Goal: Task Accomplishment & Management: Complete application form

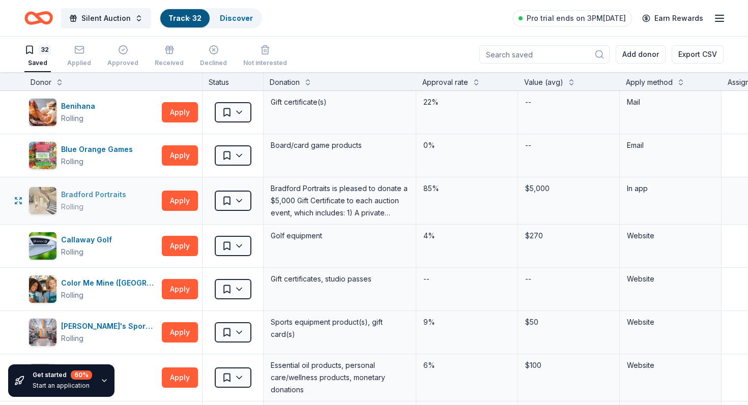
click at [63, 189] on div "Bradford Portraits" at bounding box center [95, 195] width 69 height 12
click at [237, 192] on html "Silent Auction Track · 32 Discover Pro trial ends on 3PM[DATE] Earn Rewards 32 …" at bounding box center [374, 202] width 748 height 405
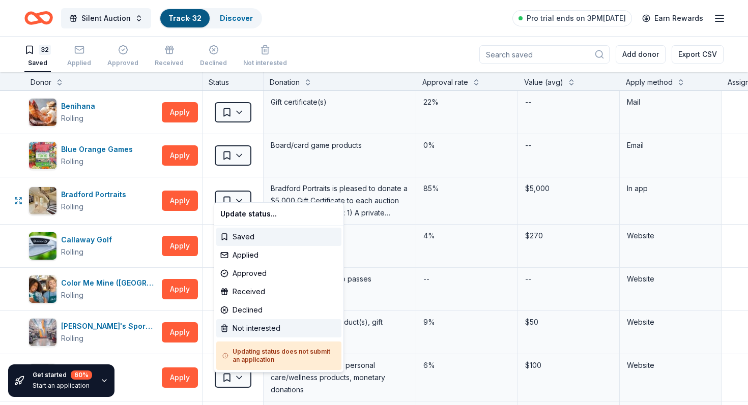
click at [258, 319] on div "Not interested" at bounding box center [278, 328] width 125 height 18
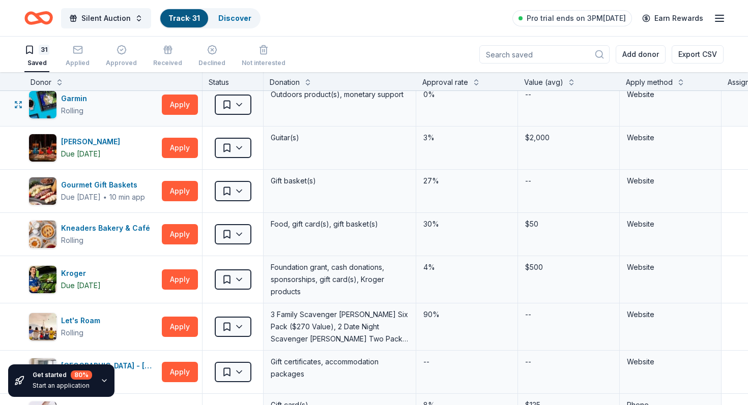
scroll to position [279, 0]
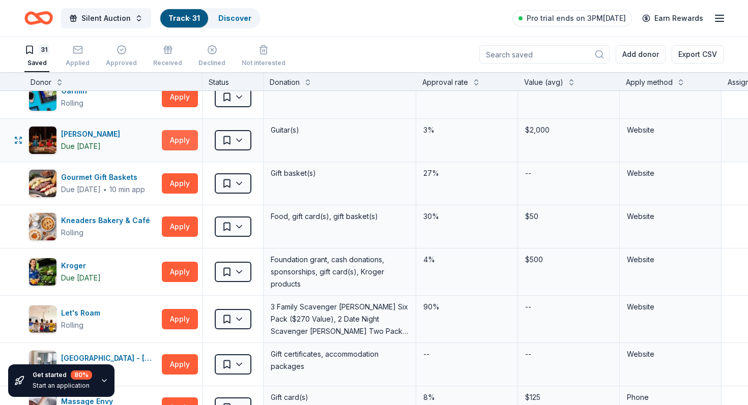
click at [173, 130] on button "Apply" at bounding box center [180, 140] width 36 height 20
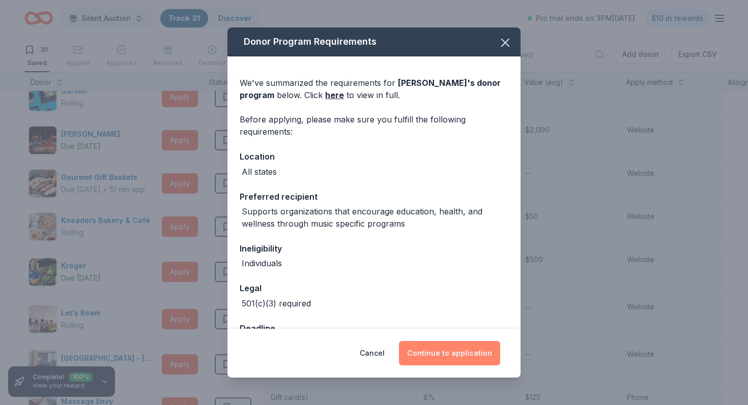
click at [439, 347] on button "Continue to application" at bounding box center [449, 353] width 101 height 24
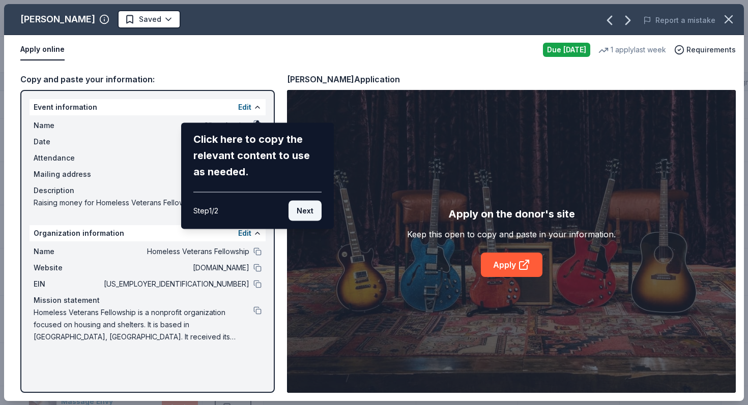
click at [310, 201] on button "Next" at bounding box center [304, 211] width 33 height 20
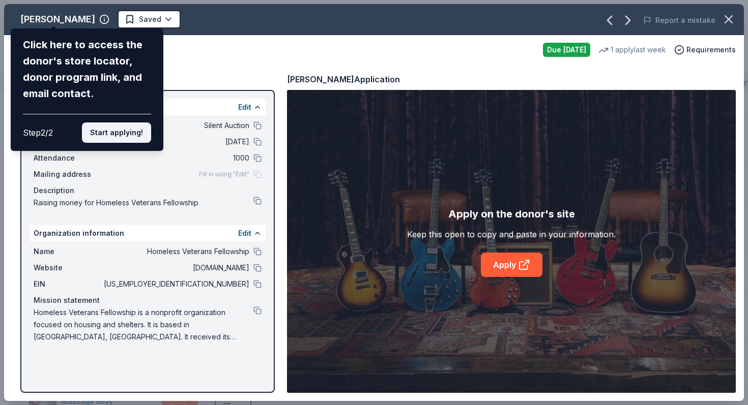
click at [133, 123] on button "Start applying!" at bounding box center [116, 133] width 69 height 20
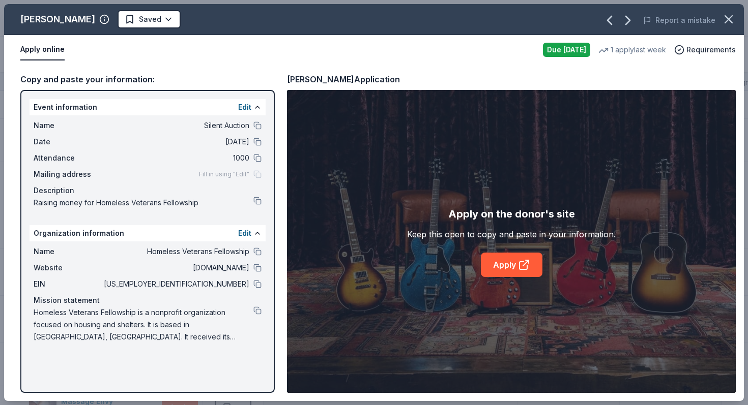
click at [51, 17] on div "[PERSON_NAME] Saved Report a mistake Apply online Due [DATE] 1 apply last week …" at bounding box center [373, 202] width 739 height 397
click at [28, 14] on div "[PERSON_NAME] Saved Report a mistake Apply online Due [DATE] 1 apply last week …" at bounding box center [373, 202] width 739 height 397
click at [58, 18] on div "[PERSON_NAME] Saved Report a mistake Apply online Due [DATE] 1 apply last week …" at bounding box center [373, 202] width 739 height 397
click at [53, 16] on div "[PERSON_NAME] Saved Report a mistake Apply online Due [DATE] 1 apply last week …" at bounding box center [373, 202] width 739 height 397
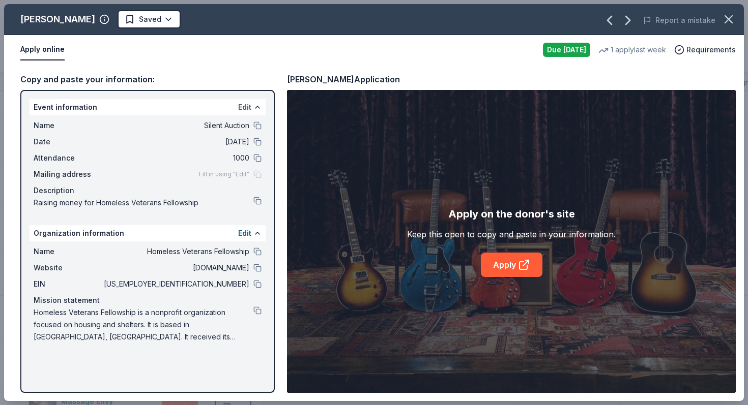
click at [245, 101] on button "Edit" at bounding box center [244, 107] width 13 height 12
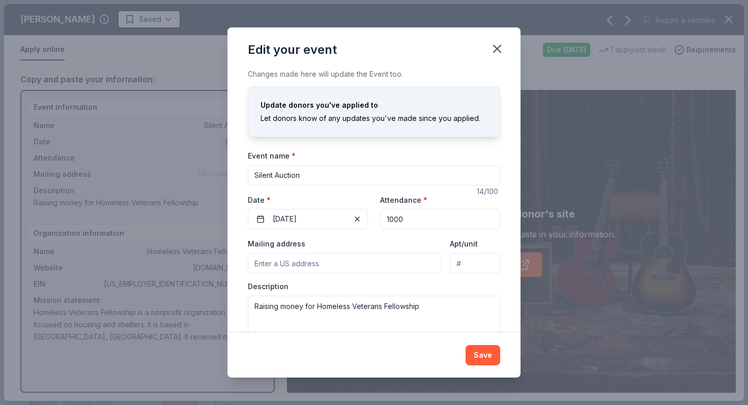
click at [269, 169] on input "Silent Auction" at bounding box center [374, 175] width 252 height 20
type input "Zero Gravity Summit Silent Auction"
click at [337, 296] on textarea "Raising money for Homeless Veterans Fellowship" at bounding box center [374, 319] width 252 height 46
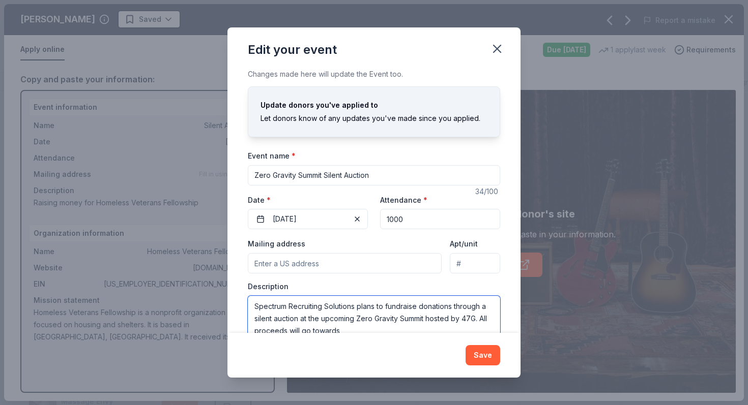
click at [369, 296] on textarea "Spectrum Recruiting Solutions plans to fundraise donations through a silent auc…" at bounding box center [374, 319] width 252 height 46
click at [404, 296] on textarea "Spectrum Recruiting Solutions will fundraise donations through a silent auction…" at bounding box center [374, 319] width 252 height 46
click at [377, 306] on textarea "Spectrum Recruiting Solutions will fundraise donations through a silent auction…" at bounding box center [374, 319] width 252 height 46
click at [453, 296] on textarea "Spectrum Recruiting Solutions will fundraise donations through a silent auction…" at bounding box center [374, 319] width 252 height 46
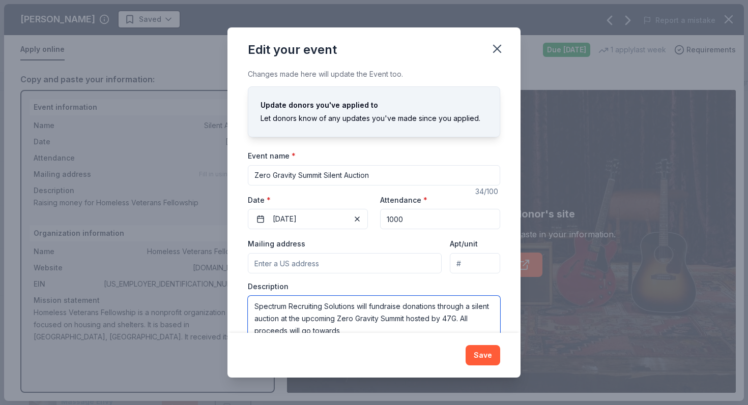
drag, startPoint x: 452, startPoint y: 292, endPoint x: 462, endPoint y: 315, distance: 24.8
click at [463, 314] on div "Changes made here will update the Event too. Update donors you've applied to Le…" at bounding box center [373, 200] width 293 height 265
paste textarea "s part of our commitment to making a positive impact, Spectrum Recruiting Solut…"
drag, startPoint x: 451, startPoint y: 279, endPoint x: 230, endPoint y: 263, distance: 221.2
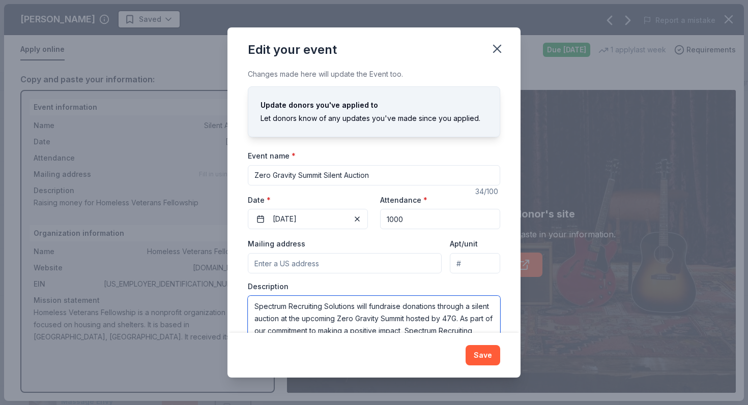
click at [230, 263] on div "Edit your event Changes made here will update the Event too. Update donors you'…" at bounding box center [374, 202] width 748 height 405
click at [303, 302] on textarea "As part of our commitment to making a positive impact, Spectrum Recruiting Solu…" at bounding box center [374, 319] width 252 height 46
click at [361, 304] on textarea "As part of our commitment to making a positive impact, Spectrum Recruiting Solu…" at bounding box center [374, 319] width 252 height 46
click at [412, 296] on textarea "As part of our commitment to making a positive impact, Spectrum Recruiting Solu…" at bounding box center [374, 319] width 252 height 46
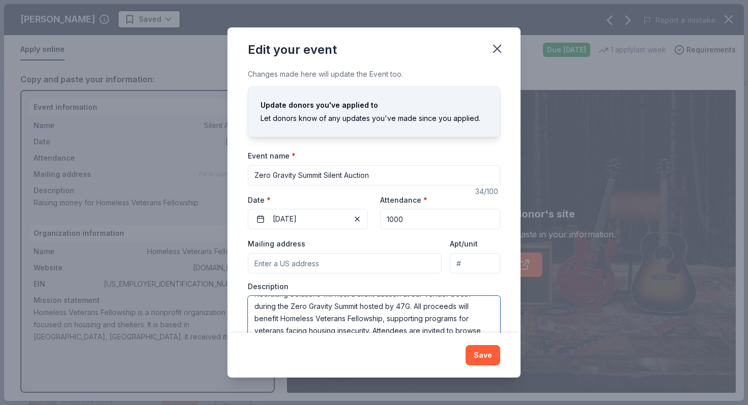
click at [412, 296] on textarea "As part of our commitment to making a positive impact, Spectrum Recruiting Solu…" at bounding box center [374, 319] width 252 height 46
click at [330, 303] on textarea "As part of our commitment to making a positive impact, Spectrum Recruiting Solu…" at bounding box center [374, 319] width 252 height 46
drag, startPoint x: 480, startPoint y: 308, endPoint x: 348, endPoint y: 296, distance: 131.7
click at [348, 296] on textarea "As part of our commitment to making a positive impact, Spectrum Recruiting Solu…" at bounding box center [374, 319] width 252 height 46
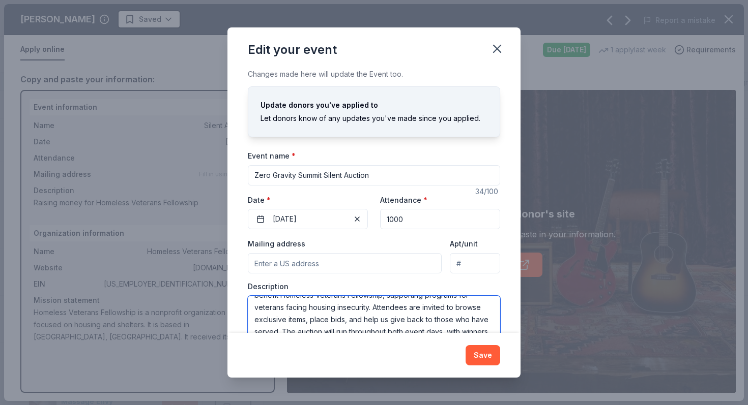
scroll to position [58, 0]
click at [409, 310] on textarea "As part of our commitment to making a positive impact, Spectrum Recruiting Solu…" at bounding box center [374, 319] width 252 height 46
click at [473, 310] on textarea "As part of our commitment to making a positive impact, Spectrum Recruiting Solu…" at bounding box center [374, 319] width 252 height 46
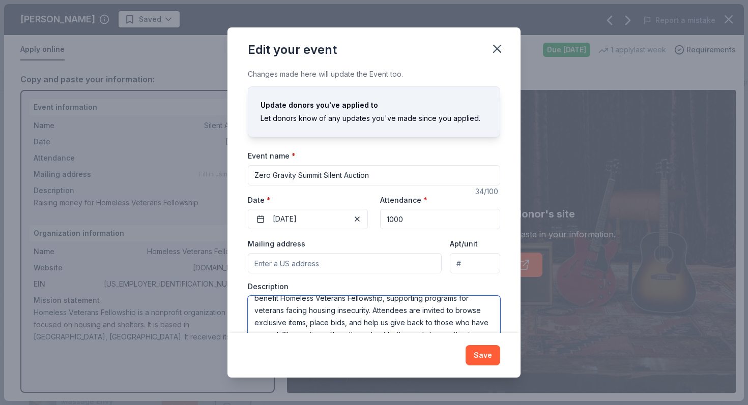
scroll to position [47, 0]
click at [288, 299] on textarea "As part of our commitment to making a positive impact, Spectrum Recruiting Solu…" at bounding box center [374, 319] width 252 height 46
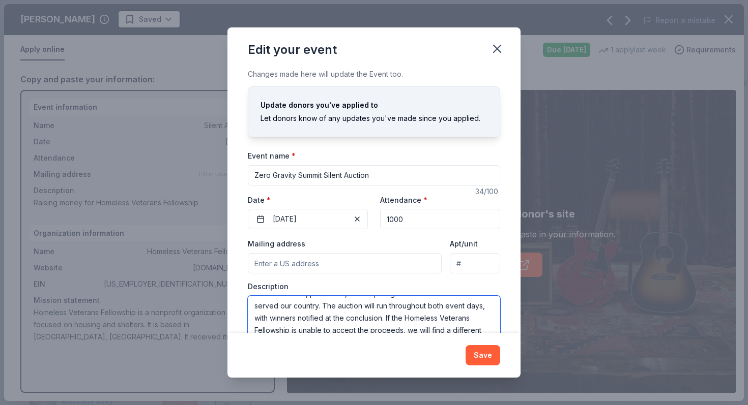
scroll to position [74, 0]
click at [385, 304] on textarea "As part of our commitment to making a positive impact, Spectrum Recruiting Solu…" at bounding box center [374, 319] width 252 height 46
type textarea "As part of our commitment to making a positive impact, Spectrum Recruiting Solu…"
click at [472, 347] on button "Save" at bounding box center [482, 355] width 35 height 20
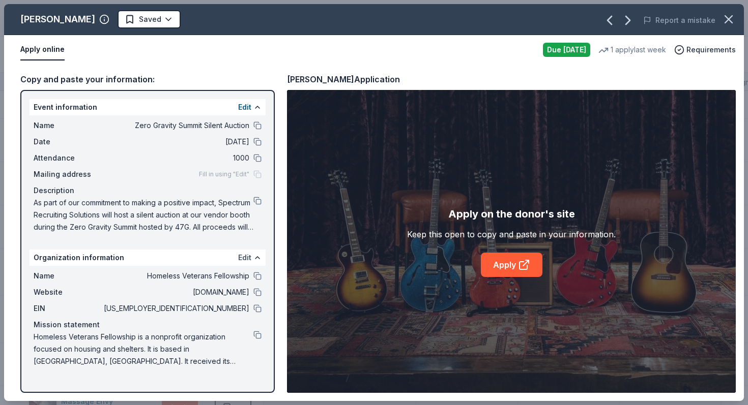
click at [244, 252] on button "Edit" at bounding box center [244, 258] width 13 height 12
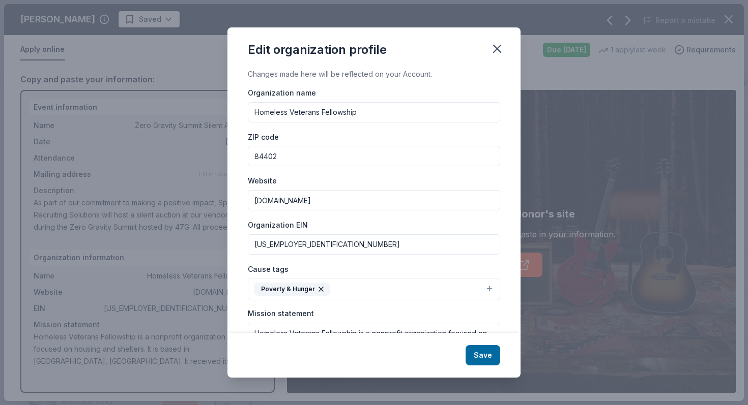
click at [310, 102] on input "Homeless Veterans Fellowship" at bounding box center [374, 112] width 252 height 20
type input "Spectrum"
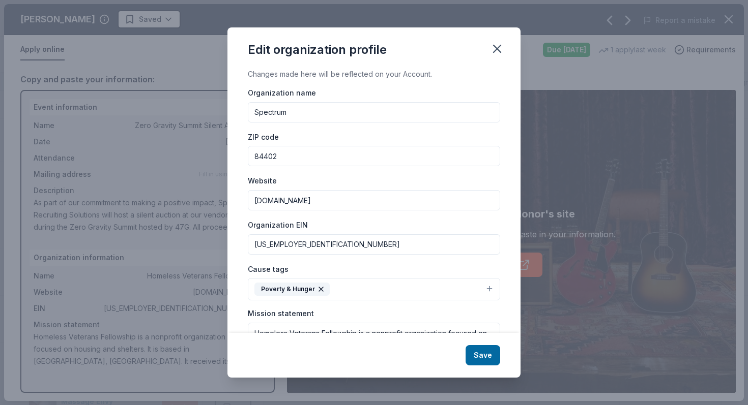
click at [301, 146] on input "84402" at bounding box center [374, 156] width 252 height 20
click at [301, 190] on input "[DOMAIN_NAME]" at bounding box center [374, 200] width 252 height 20
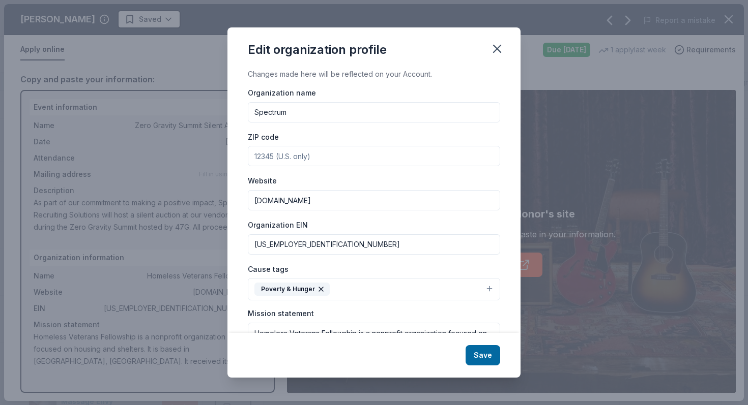
click at [301, 190] on input "[DOMAIN_NAME]" at bounding box center [374, 200] width 252 height 20
click at [306, 234] on input "[US_EMPLOYER_IDENTIFICATION_NUMBER]" at bounding box center [374, 244] width 252 height 20
click at [323, 287] on icon "button" at bounding box center [321, 289] width 4 height 4
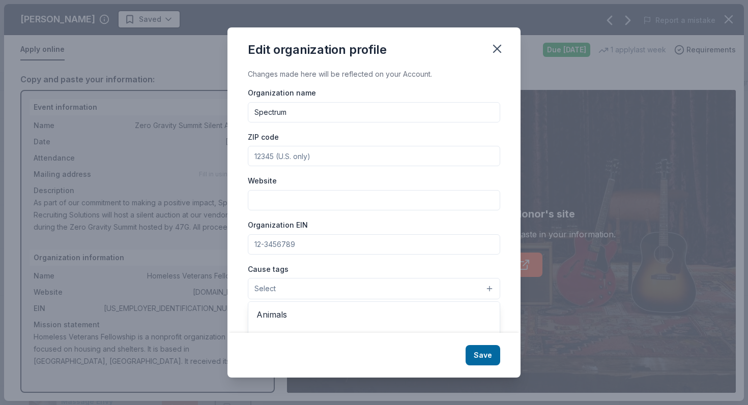
click at [348, 263] on div "Cause tags Select Animals Art & Culture Children Disaster Relief Education Envi…" at bounding box center [374, 281] width 252 height 37
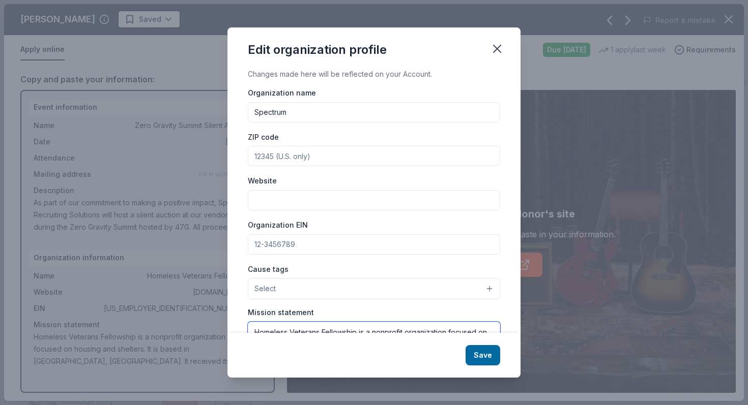
click at [302, 322] on textarea "Homeless Veterans Fellowship is a nonprofit organization focused on housing and…" at bounding box center [374, 357] width 252 height 70
click at [493, 45] on icon "button" at bounding box center [496, 48] width 7 height 7
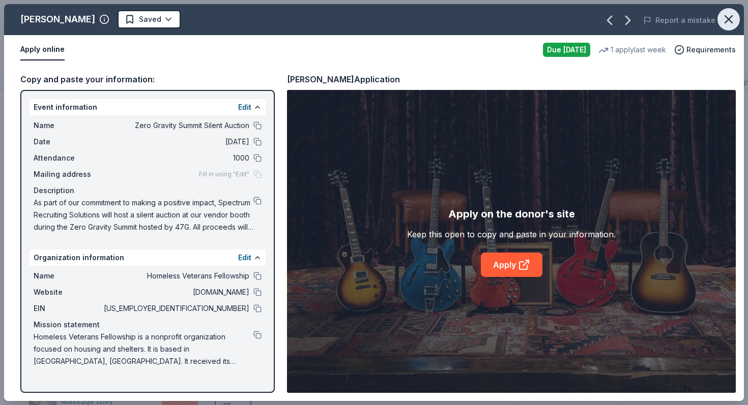
click at [732, 18] on icon "button" at bounding box center [728, 19] width 7 height 7
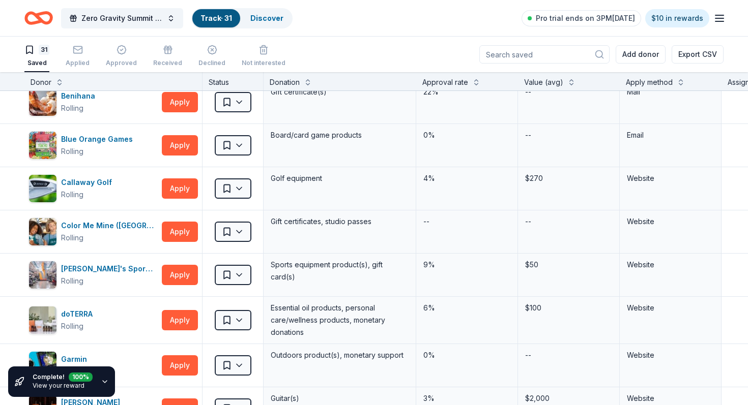
scroll to position [0, 0]
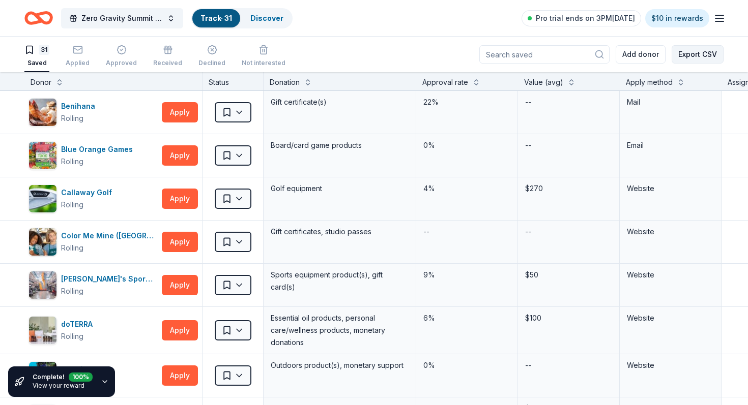
click at [695, 55] on button "Export CSV" at bounding box center [697, 54] width 52 height 18
click at [723, 15] on icon "button" at bounding box center [719, 18] width 12 height 12
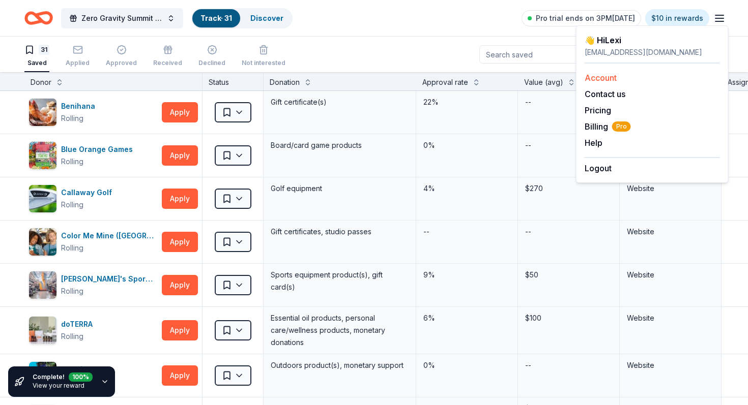
click at [597, 73] on link "Account" at bounding box center [600, 78] width 32 height 10
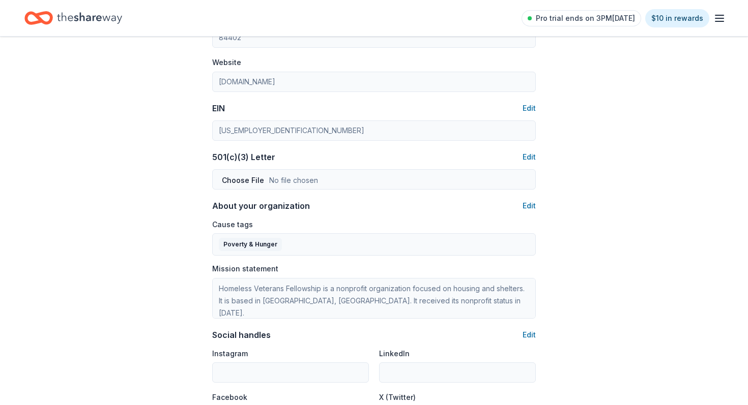
scroll to position [375, 0]
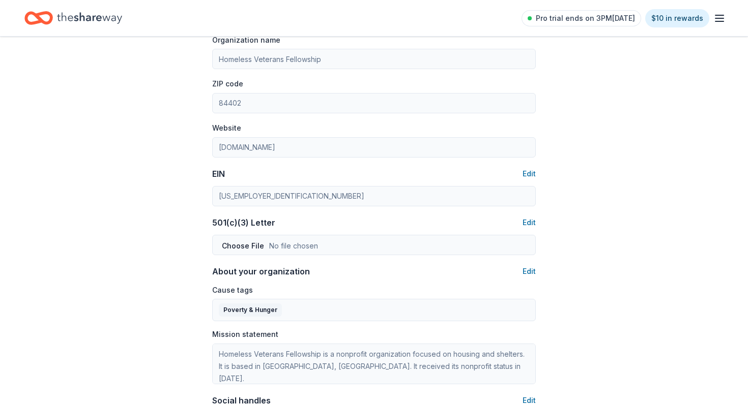
click at [721, 16] on icon "button" at bounding box center [719, 18] width 12 height 12
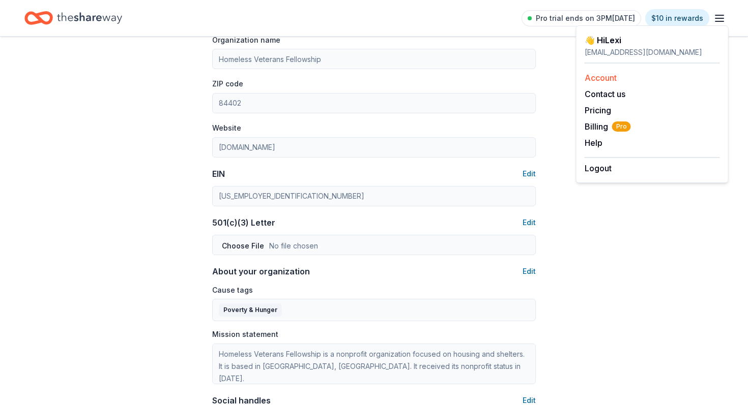
click at [595, 73] on link "Account" at bounding box center [600, 78] width 32 height 10
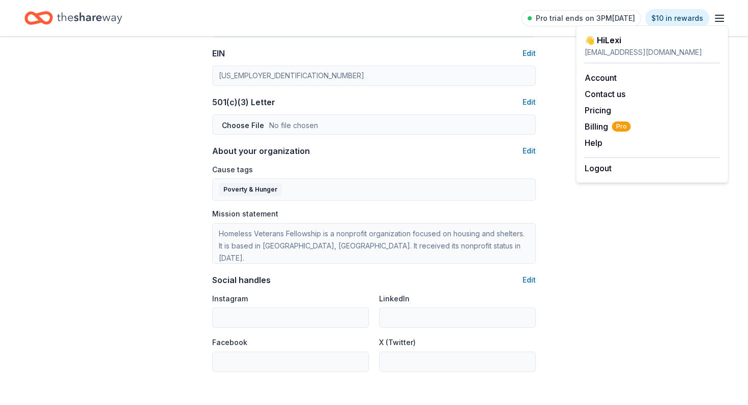
scroll to position [497, 0]
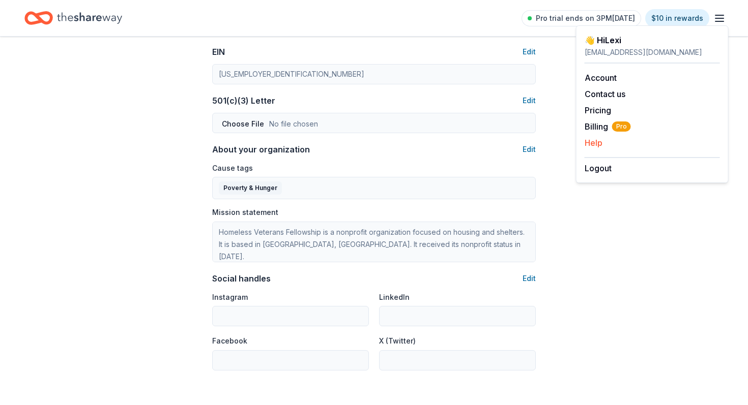
click at [594, 137] on button "Help" at bounding box center [593, 143] width 18 height 12
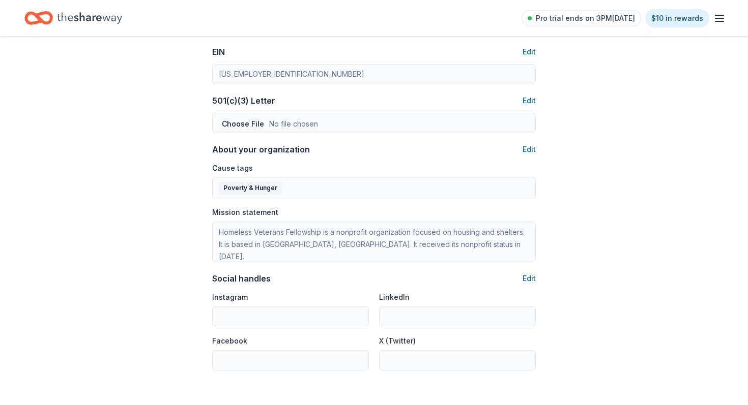
click at [86, 18] on icon "Home" at bounding box center [89, 18] width 65 height 21
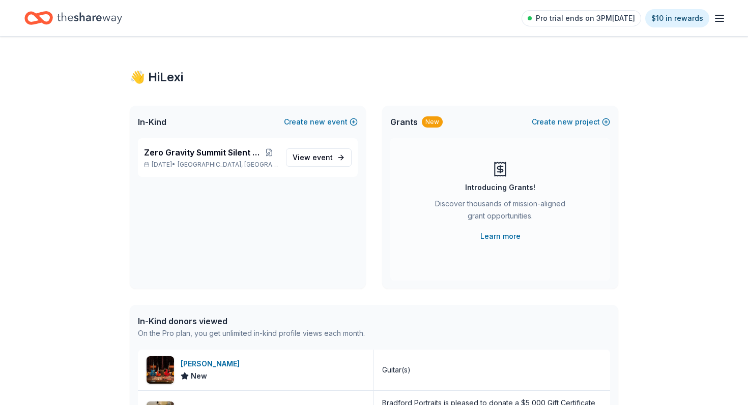
click at [713, 17] on div "Pro trial ends on 3PM[DATE] $10 in rewards" at bounding box center [623, 18] width 204 height 24
click at [723, 18] on line "button" at bounding box center [719, 18] width 8 height 0
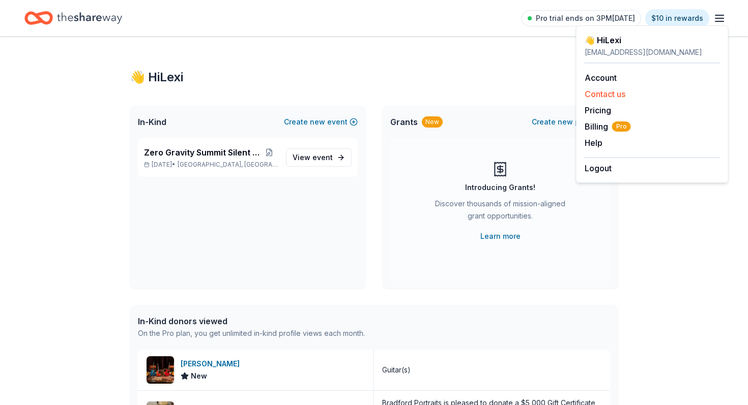
click at [603, 88] on button "Contact us" at bounding box center [604, 94] width 41 height 12
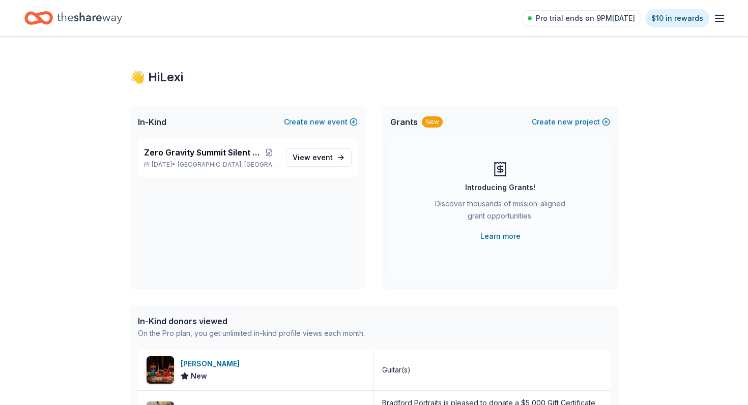
click at [723, 18] on icon "button" at bounding box center [719, 18] width 12 height 12
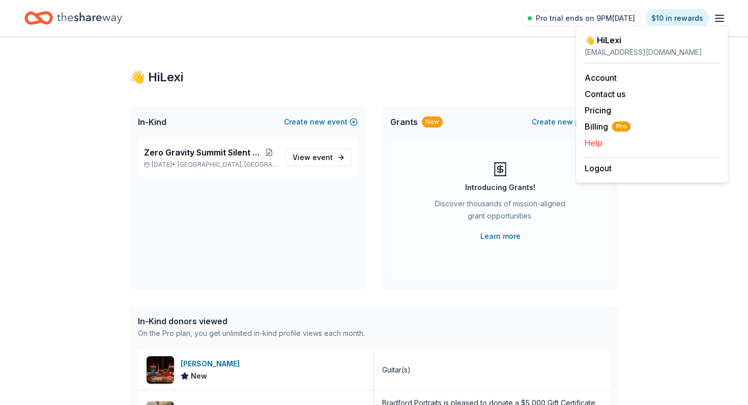
click at [590, 137] on button "Help" at bounding box center [593, 143] width 18 height 12
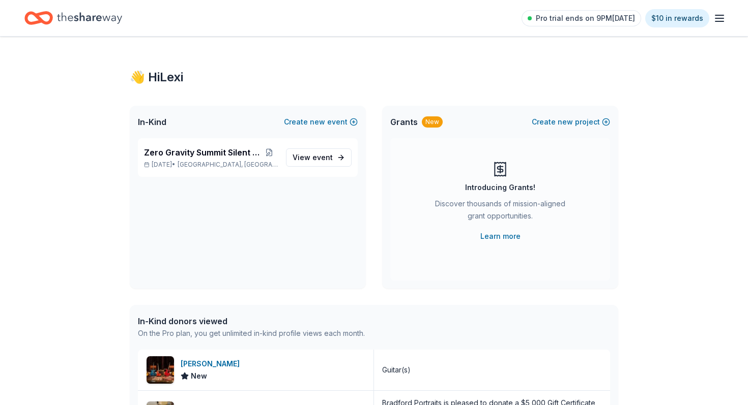
click at [725, 17] on icon "button" at bounding box center [719, 18] width 12 height 12
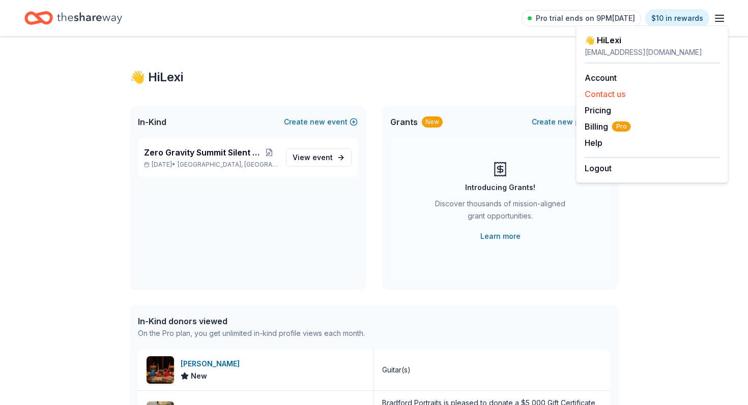
click at [599, 88] on button "Contact us" at bounding box center [604, 94] width 41 height 12
